Goal: Task Accomplishment & Management: Manage account settings

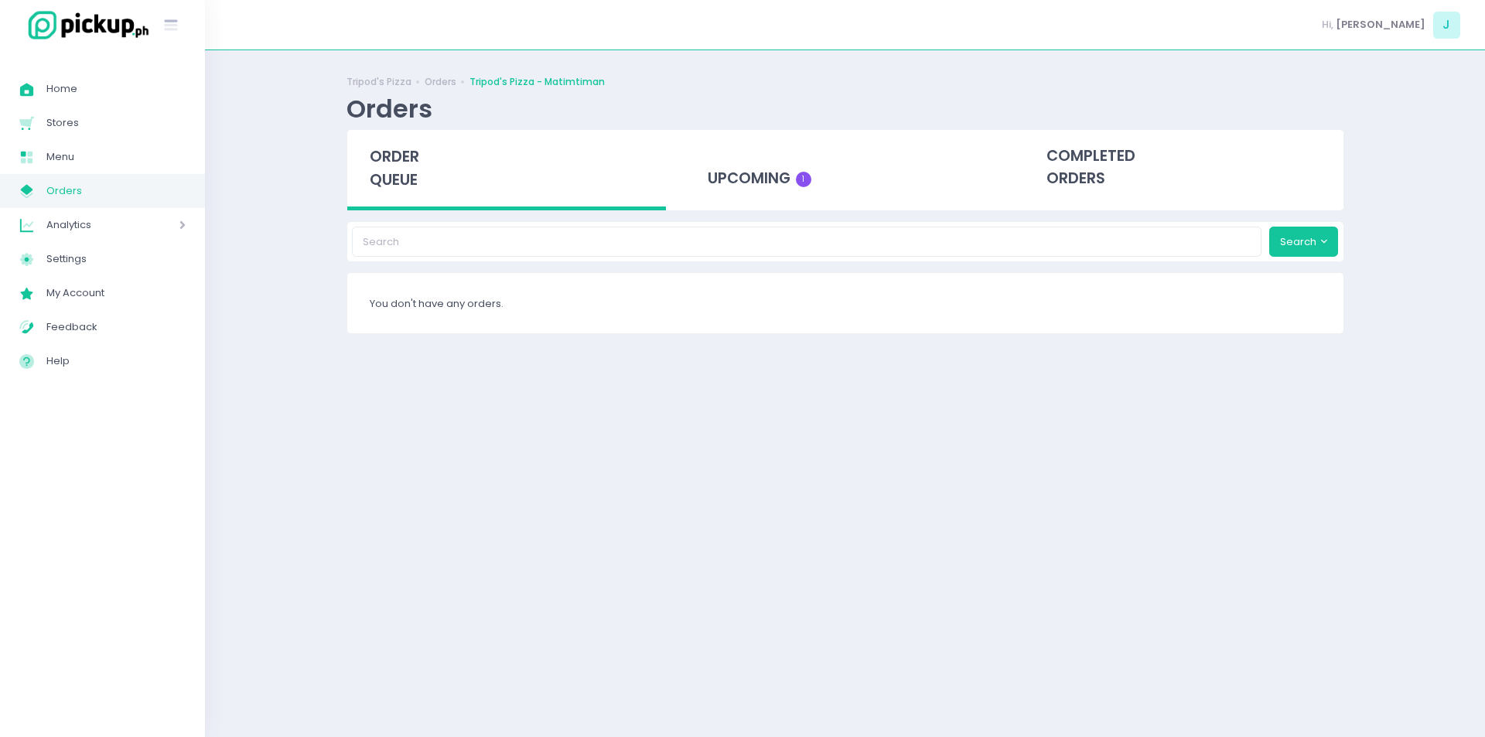
click at [128, 190] on span "Orders" at bounding box center [115, 191] width 139 height 20
click at [101, 195] on span "Orders" at bounding box center [115, 191] width 139 height 20
click at [94, 163] on span "Menu" at bounding box center [115, 157] width 139 height 20
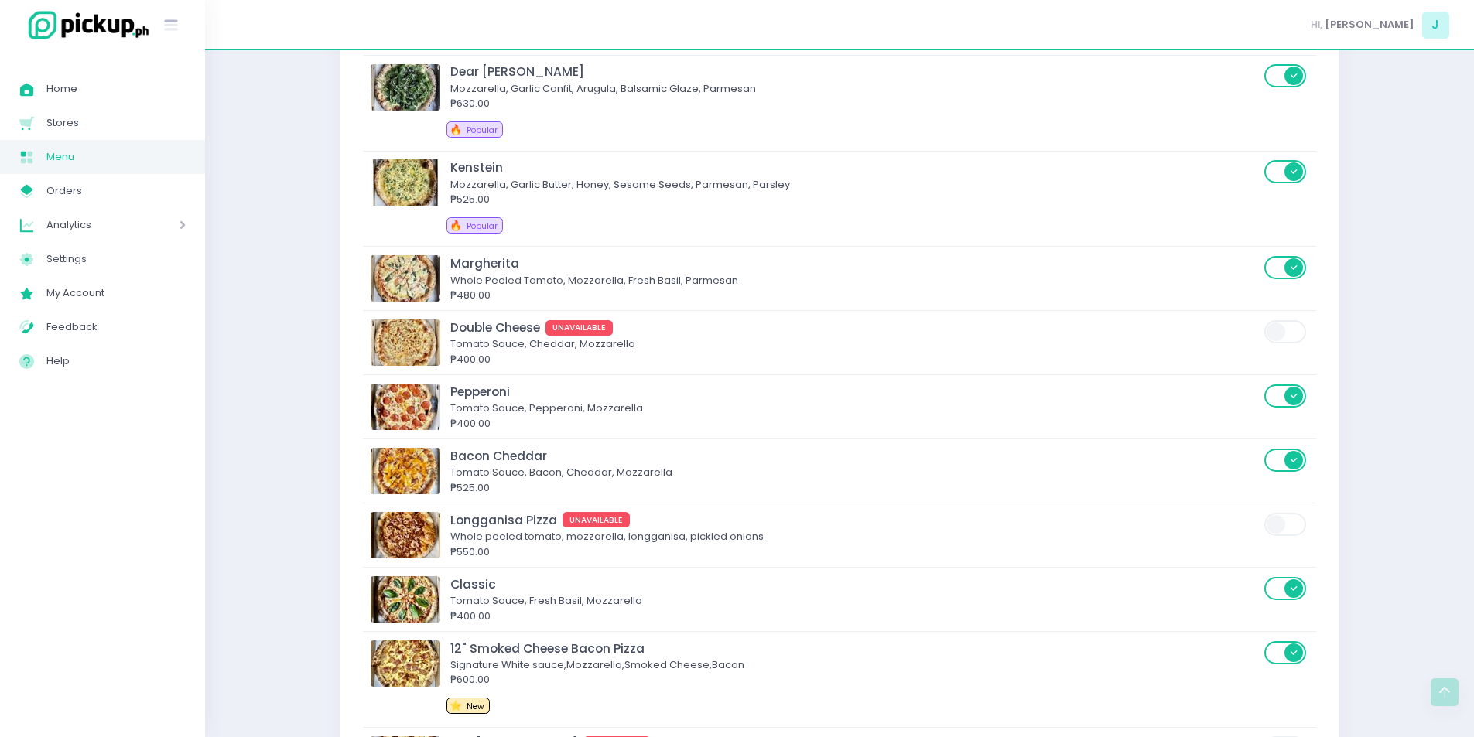
scroll to position [1805, 0]
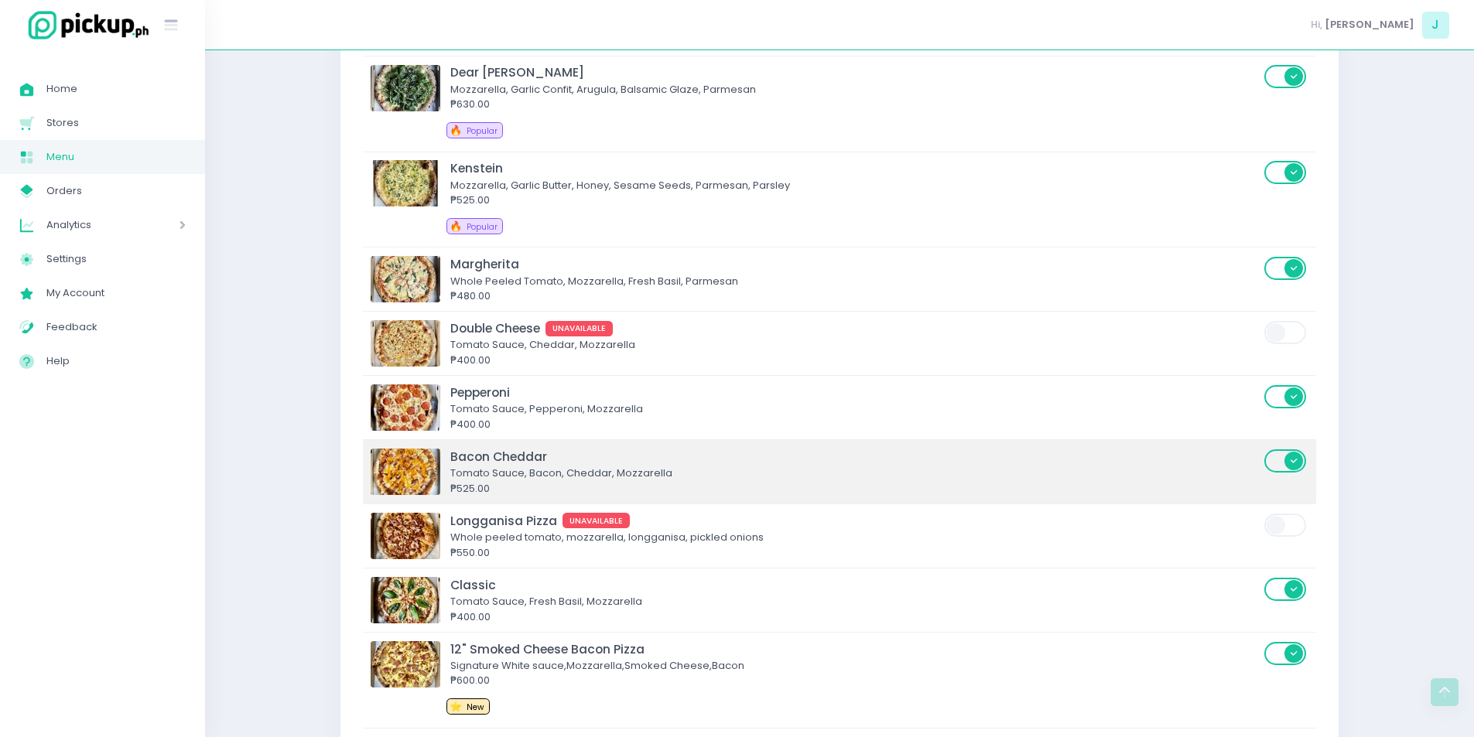
click at [1274, 460] on span at bounding box center [1286, 460] width 44 height 23
click at [491, 448] on input "checkbox" at bounding box center [491, 448] width 0 height 0
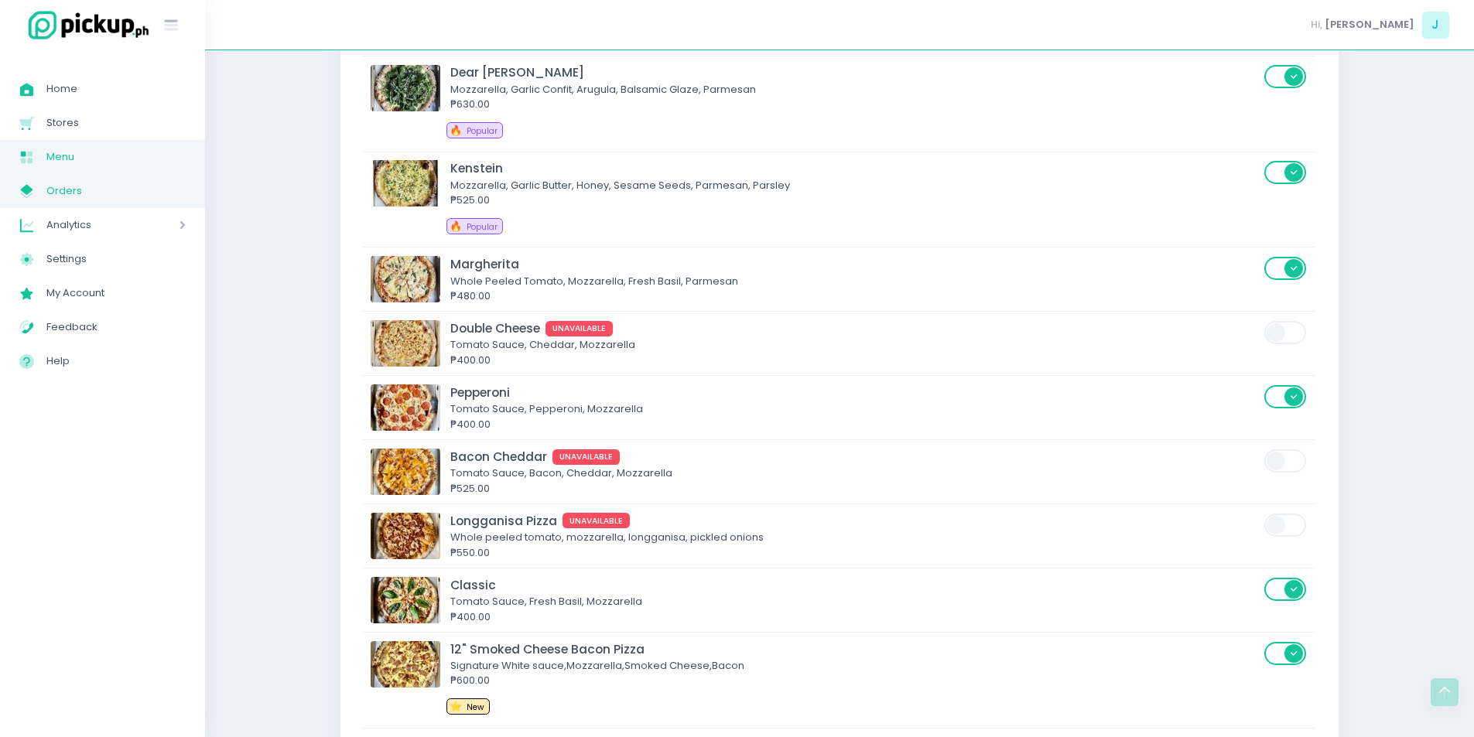
click at [102, 200] on span "Orders" at bounding box center [115, 191] width 139 height 20
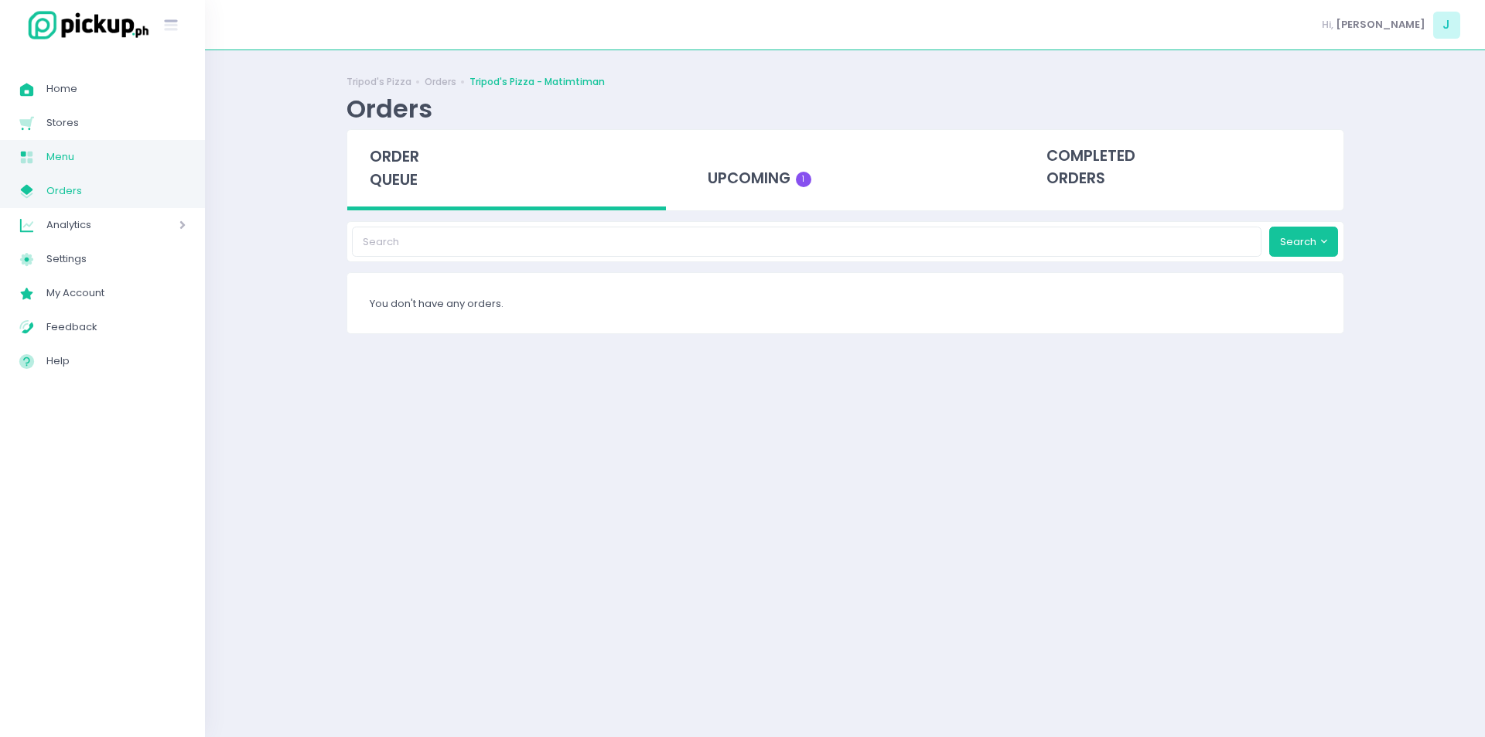
click at [89, 158] on span "Menu" at bounding box center [115, 157] width 139 height 20
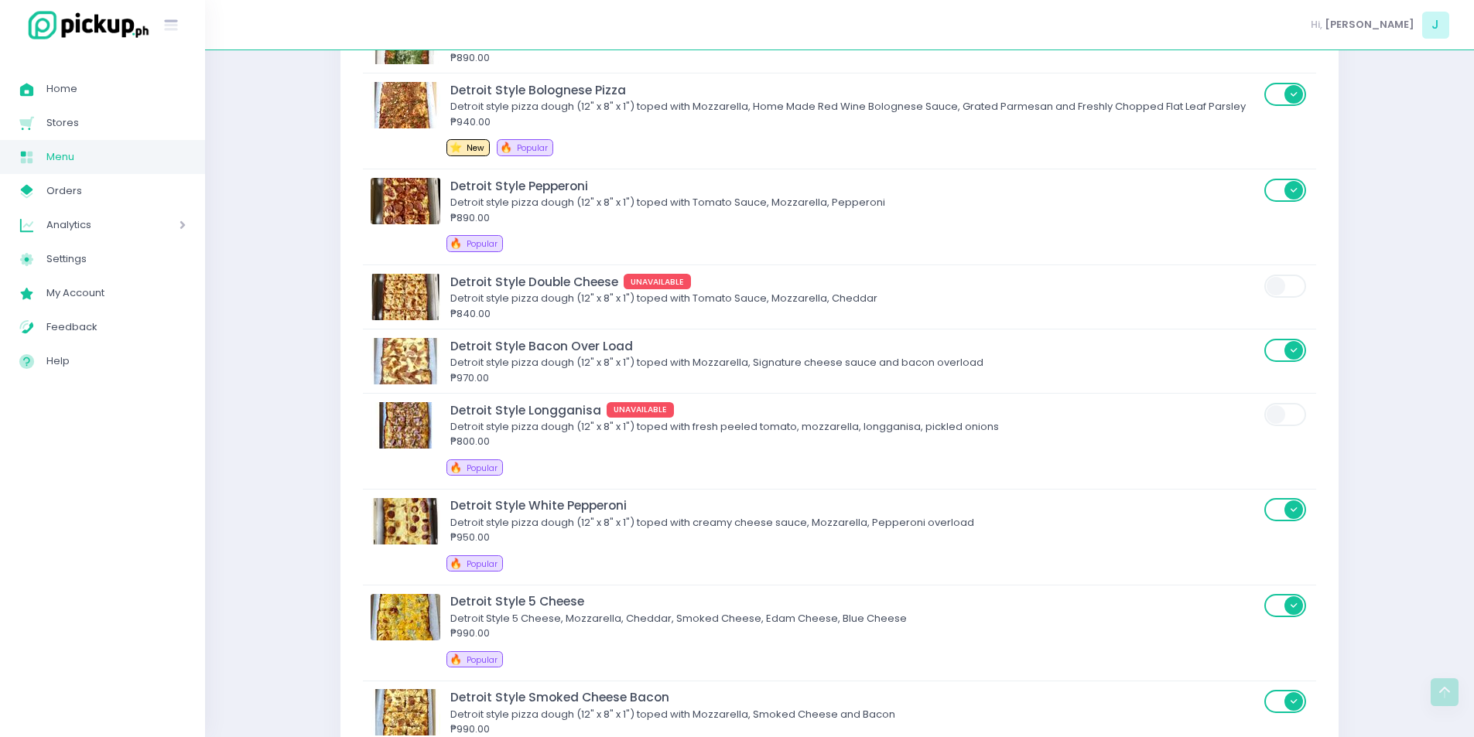
scroll to position [2975, 0]
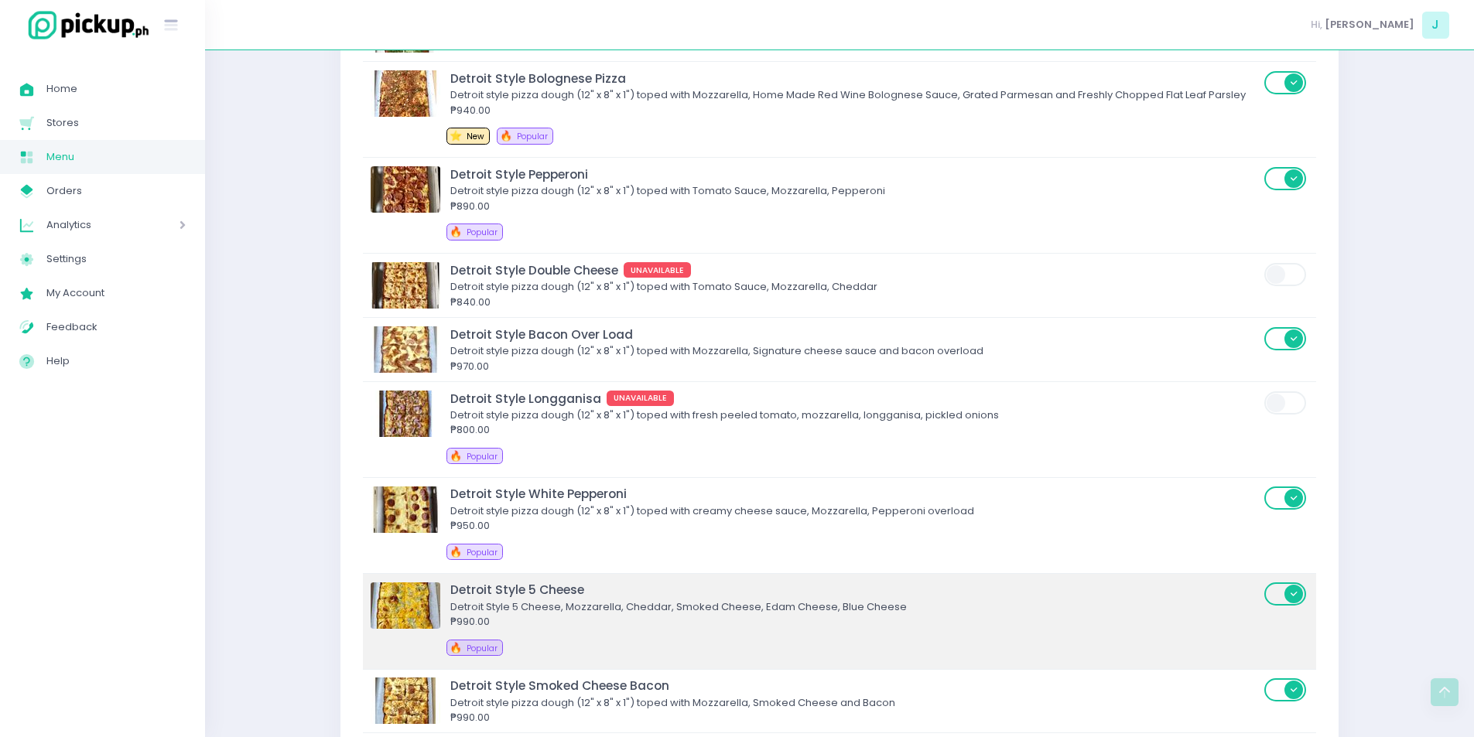
click at [1287, 604] on span at bounding box center [1286, 594] width 44 height 23
click at [491, 581] on input "checkbox" at bounding box center [491, 581] width 0 height 0
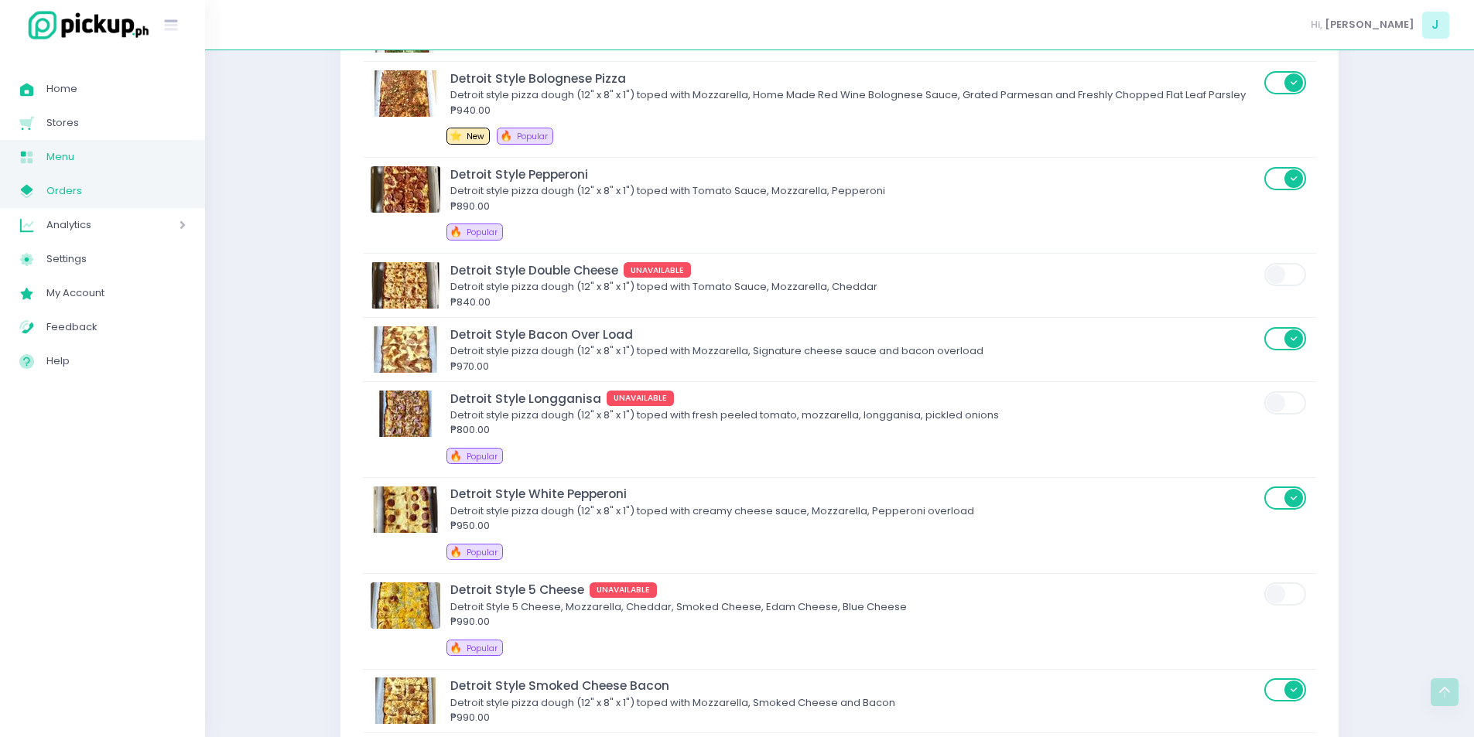
click at [69, 188] on span "Orders" at bounding box center [115, 191] width 139 height 20
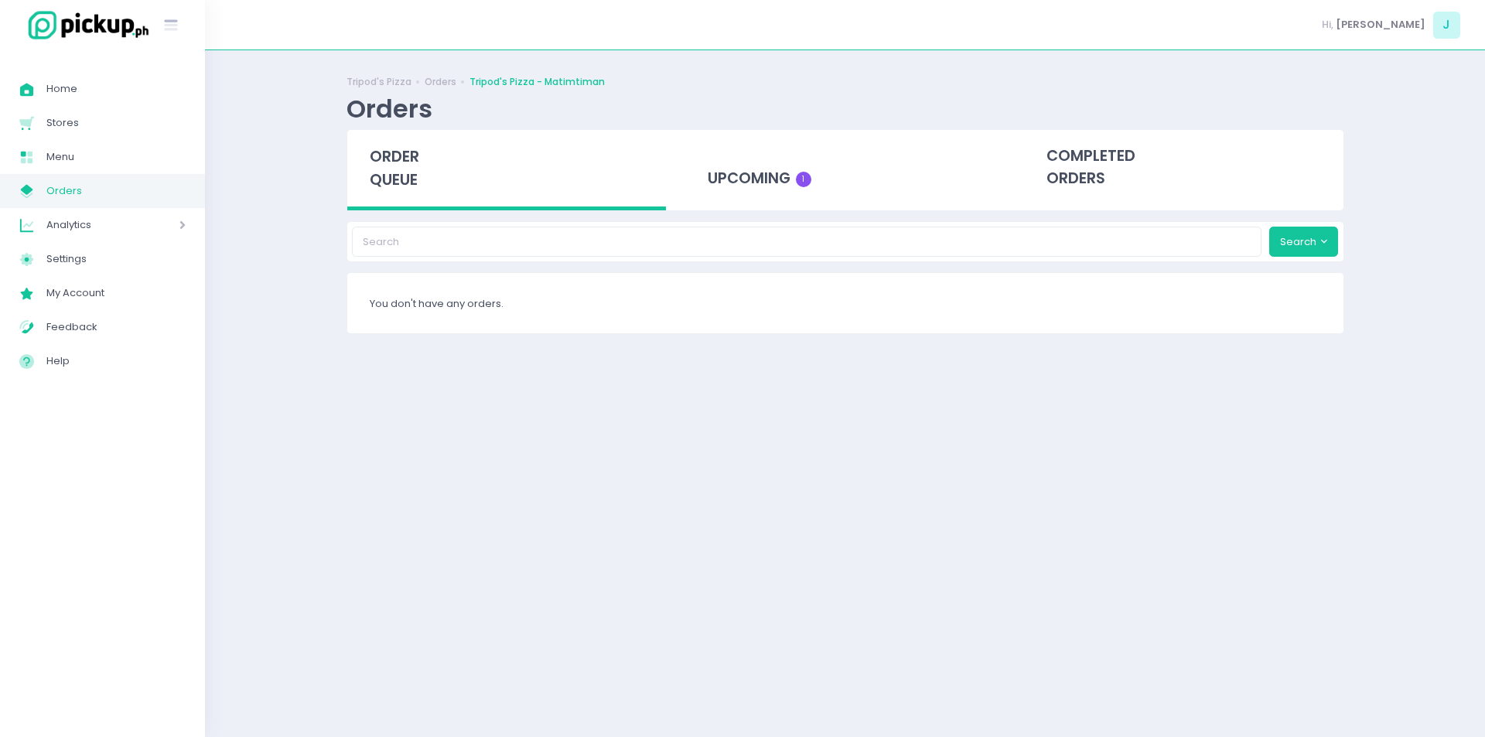
click at [69, 188] on span "Orders" at bounding box center [115, 191] width 139 height 20
click at [126, 190] on span "Orders" at bounding box center [115, 191] width 139 height 20
